Goal: Navigation & Orientation: Find specific page/section

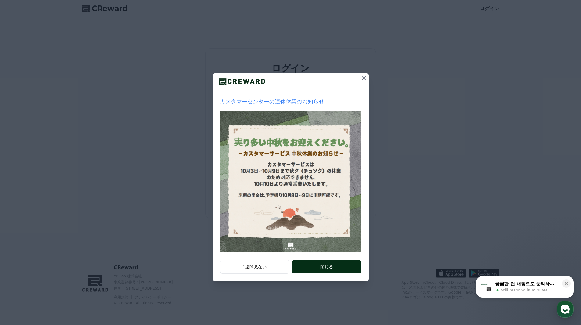
click at [315, 266] on button "閉じる" at bounding box center [326, 266] width 69 height 13
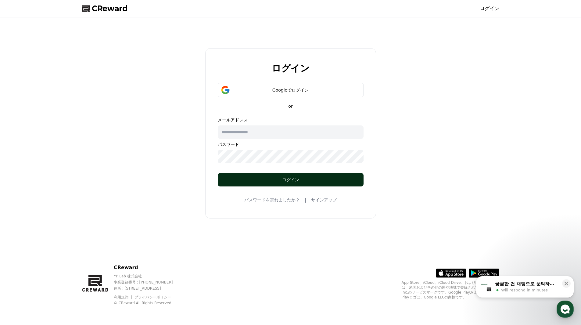
click at [266, 180] on div "ログイン" at bounding box center [290, 180] width 121 height 6
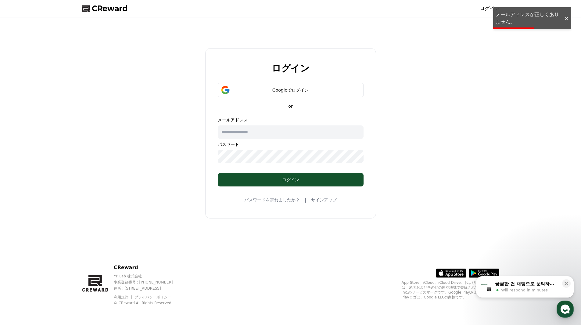
click at [566, 16] on div at bounding box center [566, 19] width 10 height 6
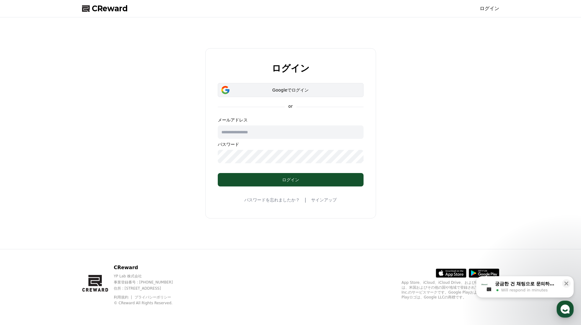
click at [262, 94] on button "Googleでログイン" at bounding box center [291, 90] width 146 height 14
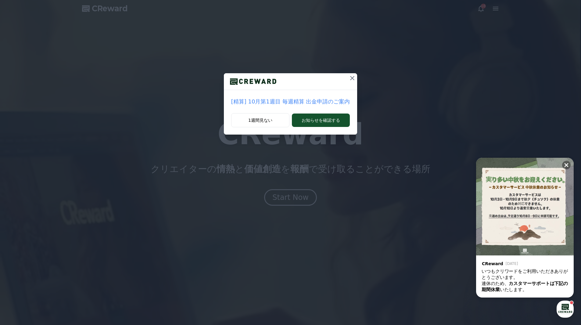
click at [350, 76] on icon at bounding box center [352, 77] width 7 height 7
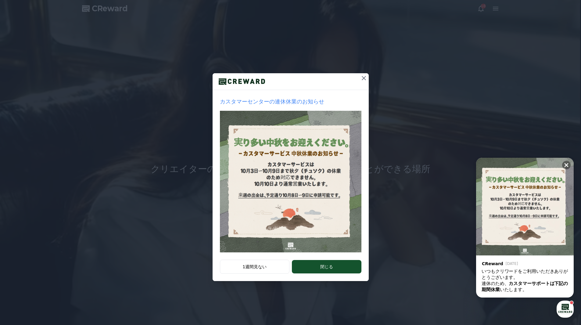
click at [362, 78] on icon at bounding box center [363, 77] width 7 height 7
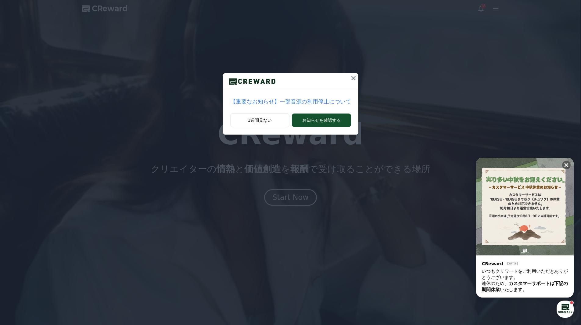
click at [351, 77] on icon at bounding box center [353, 78] width 4 height 4
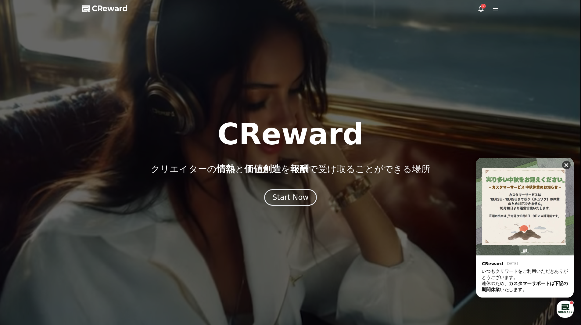
click at [568, 165] on icon at bounding box center [566, 165] width 6 height 6
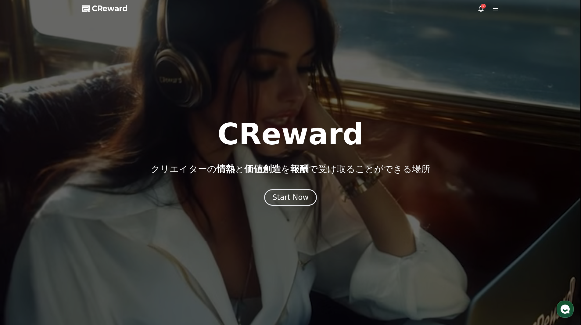
click at [480, 9] on icon at bounding box center [480, 8] width 7 height 7
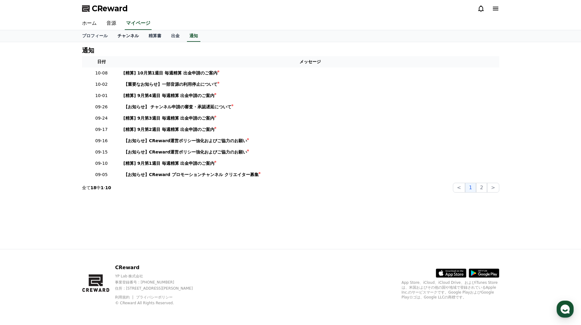
click at [118, 35] on link "チャンネル" at bounding box center [128, 36] width 31 height 12
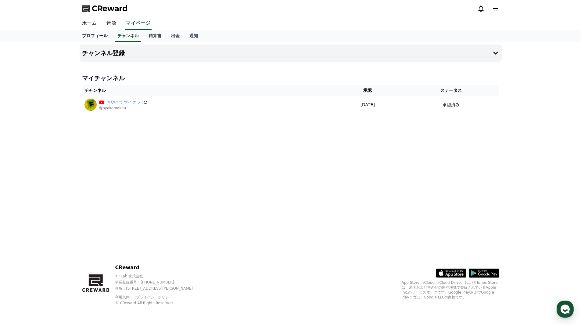
click at [84, 36] on link "プロフィール" at bounding box center [94, 36] width 35 height 12
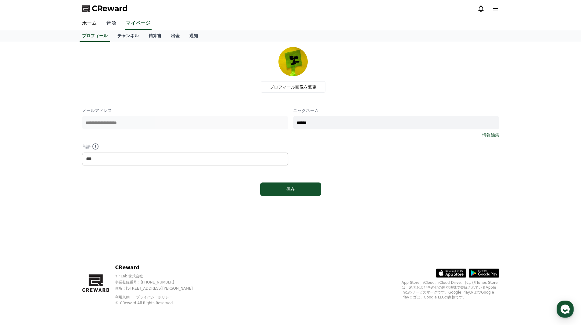
click at [107, 23] on link "音源" at bounding box center [112, 23] width 20 height 13
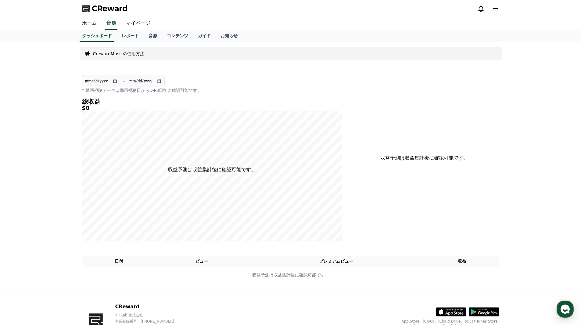
click at [89, 22] on link "ホーム" at bounding box center [89, 23] width 24 height 13
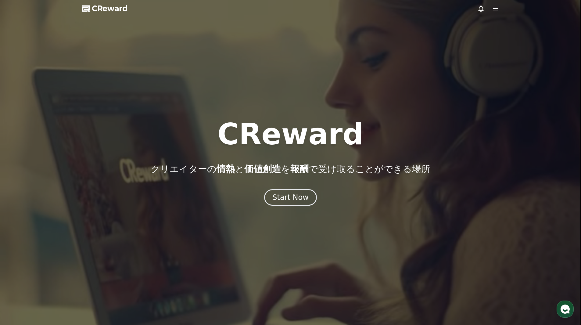
click at [492, 10] on icon at bounding box center [495, 8] width 7 height 7
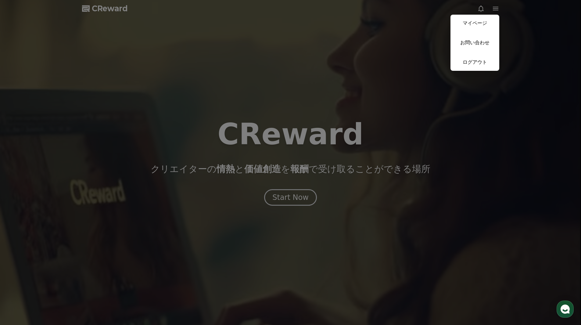
click at [324, 48] on button "close" at bounding box center [290, 162] width 581 height 325
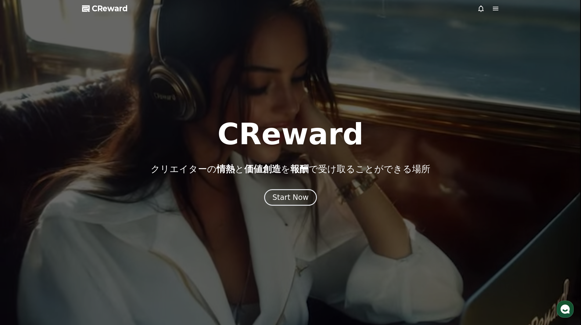
drag, startPoint x: 346, startPoint y: 138, endPoint x: 226, endPoint y: 131, distance: 120.0
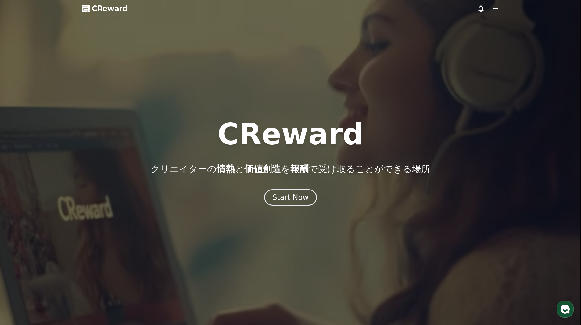
click at [226, 131] on div "CReward クリエイターの 情熱 と 価値創造 を 報酬 で受け取ることができる場所" at bounding box center [290, 147] width 581 height 55
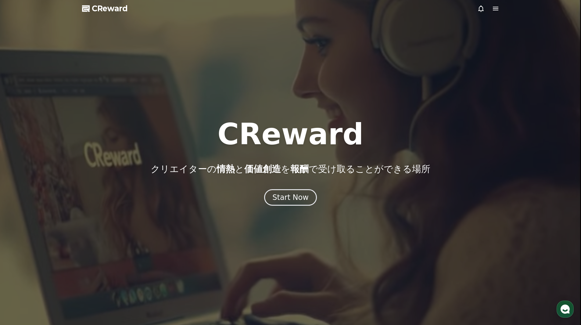
click at [288, 131] on h1 "CReward" at bounding box center [290, 134] width 146 height 29
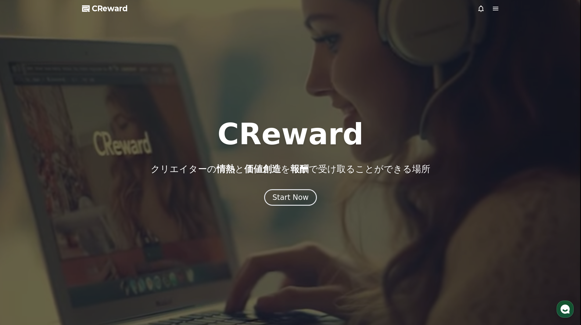
drag, startPoint x: 346, startPoint y: 141, endPoint x: 232, endPoint y: 133, distance: 114.6
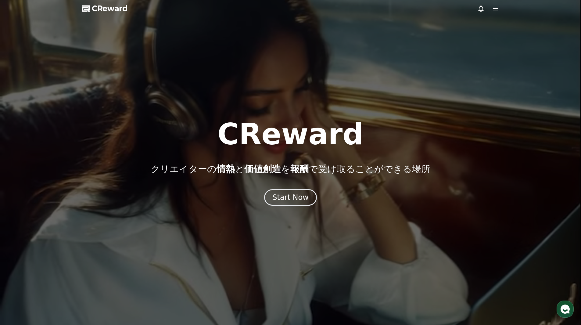
click at [232, 133] on h1 "CReward" at bounding box center [290, 134] width 146 height 29
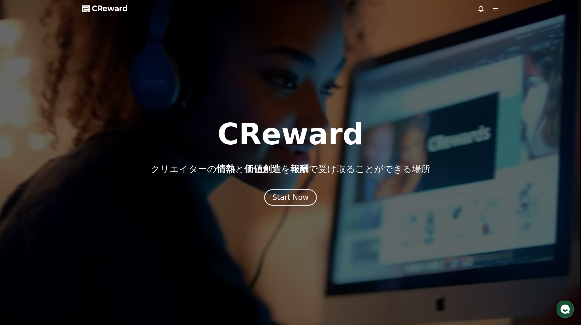
copy h1 "CReward"
